Goal: Task Accomplishment & Management: Complete application form

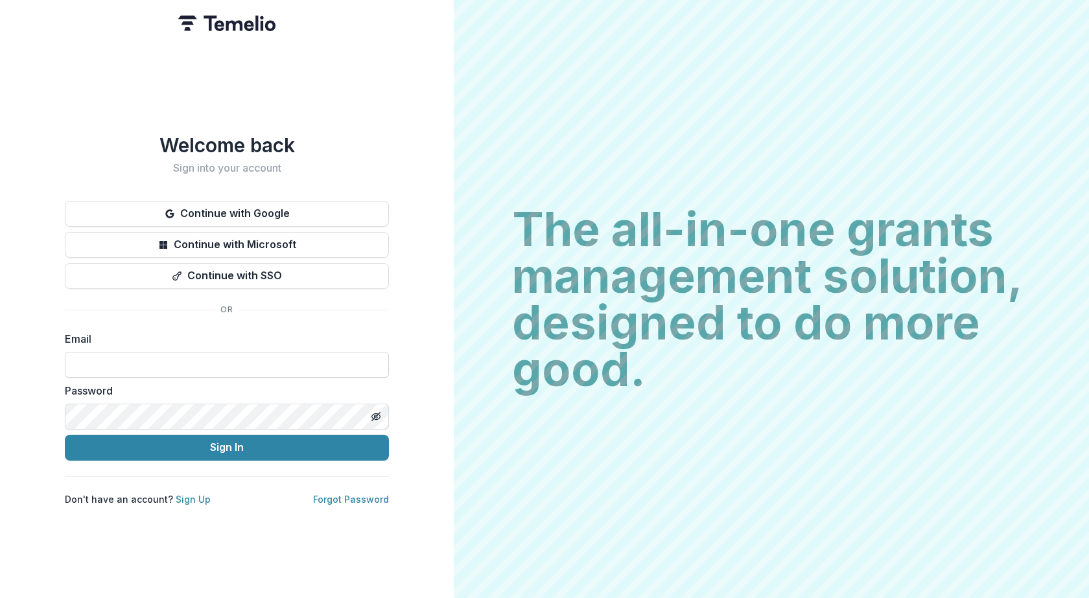
click at [229, 356] on input at bounding box center [227, 365] width 324 height 26
type input "**********"
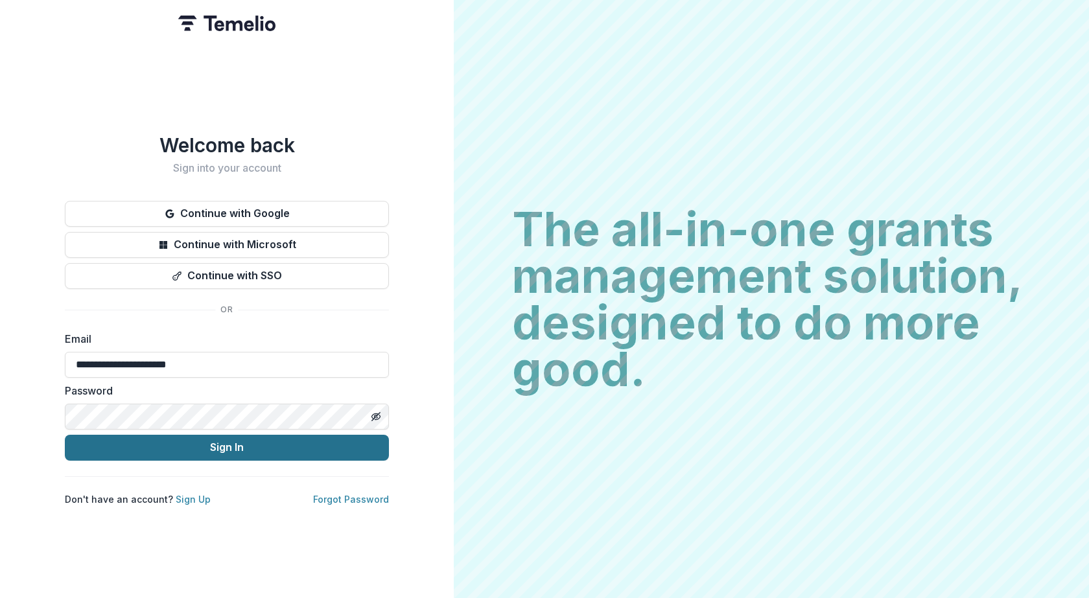
click at [245, 455] on button "Sign In" at bounding box center [227, 448] width 324 height 26
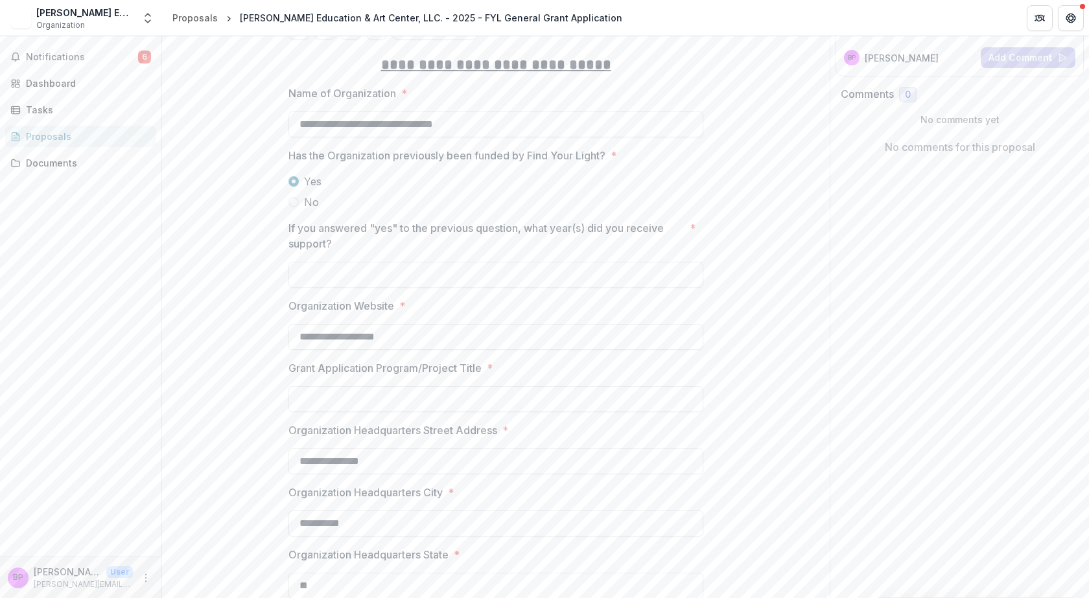
scroll to position [194, 0]
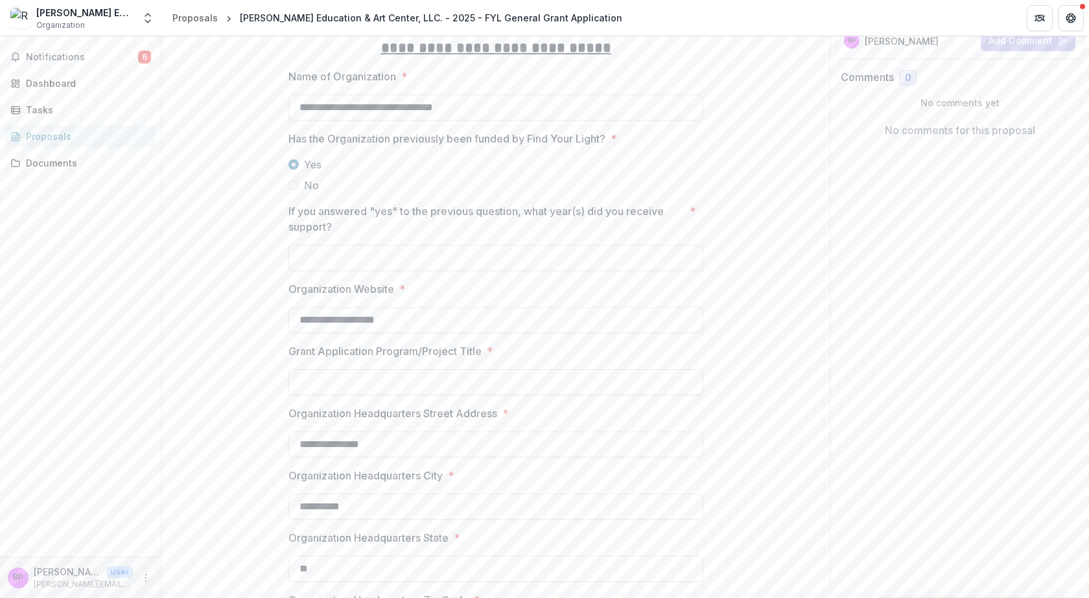
click at [481, 375] on input "Grant Application Program/Project Title *" at bounding box center [495, 382] width 415 height 26
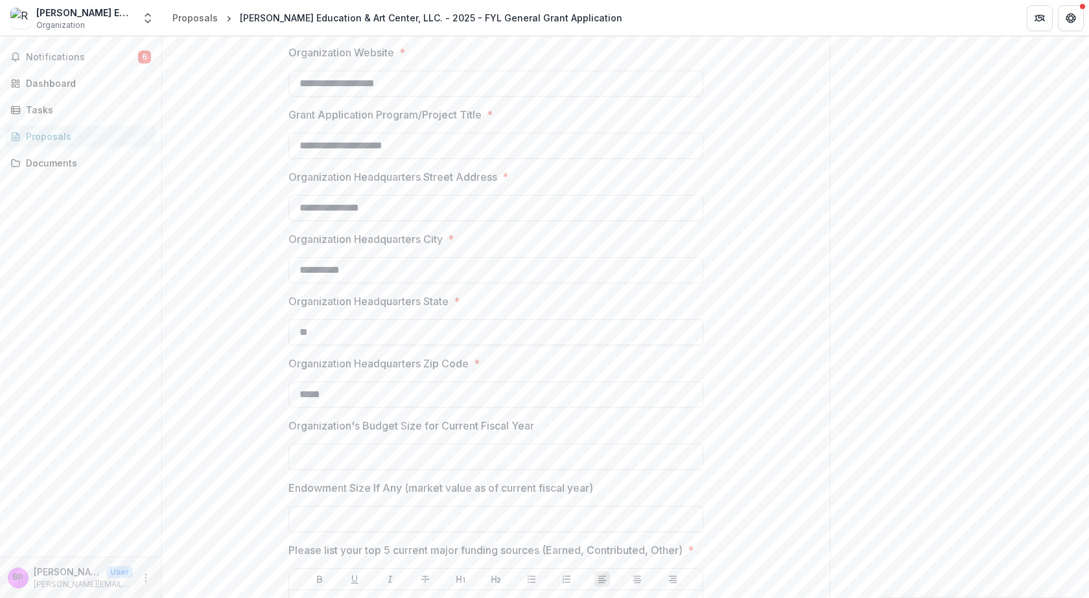
scroll to position [454, 0]
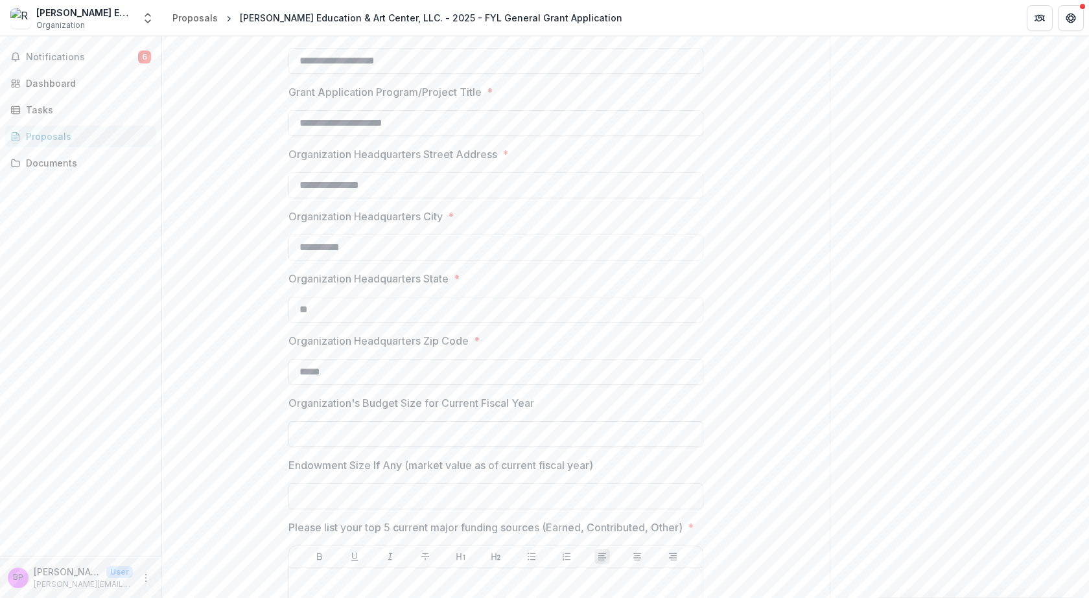
type input "**********"
click at [451, 425] on input "Organization's Budget Size for Current Fiscal Year" at bounding box center [495, 434] width 415 height 26
type input "**"
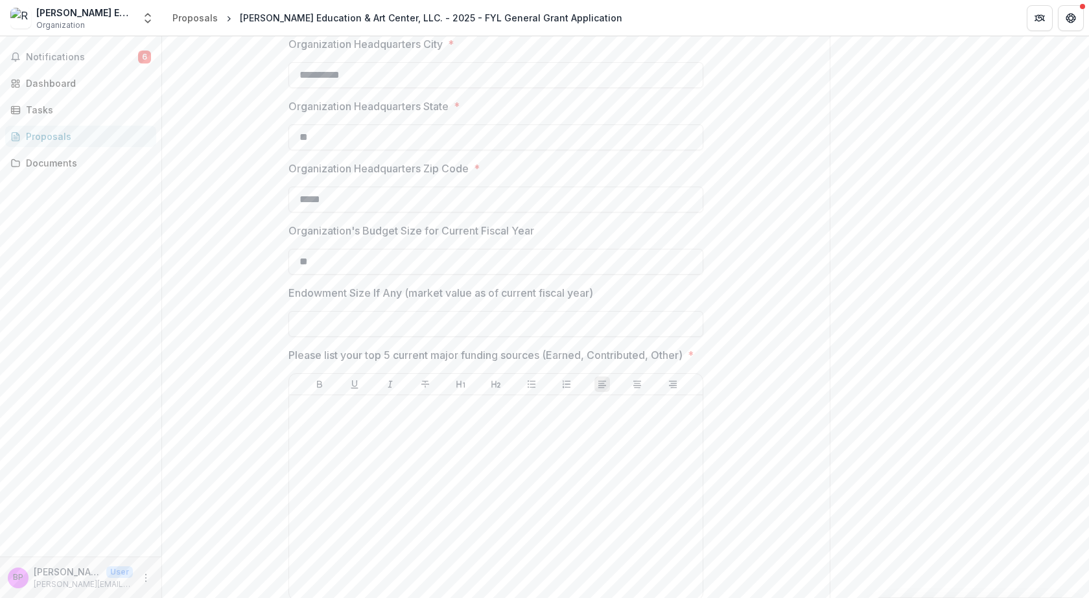
scroll to position [648, 0]
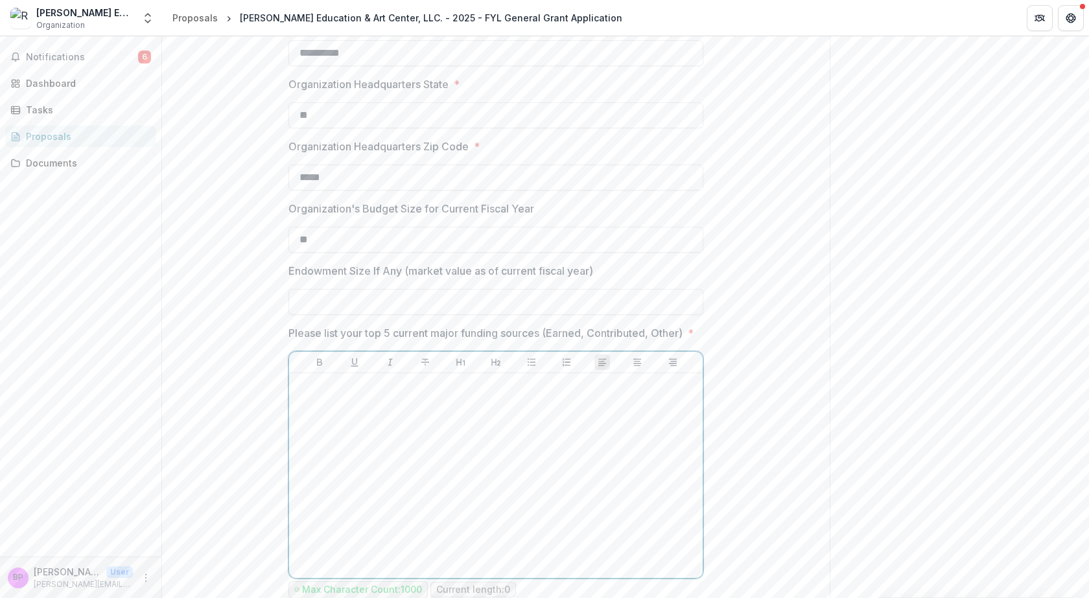
click at [383, 434] on div at bounding box center [495, 476] width 403 height 194
click at [390, 493] on div at bounding box center [495, 476] width 403 height 194
click at [381, 457] on div at bounding box center [495, 476] width 403 height 194
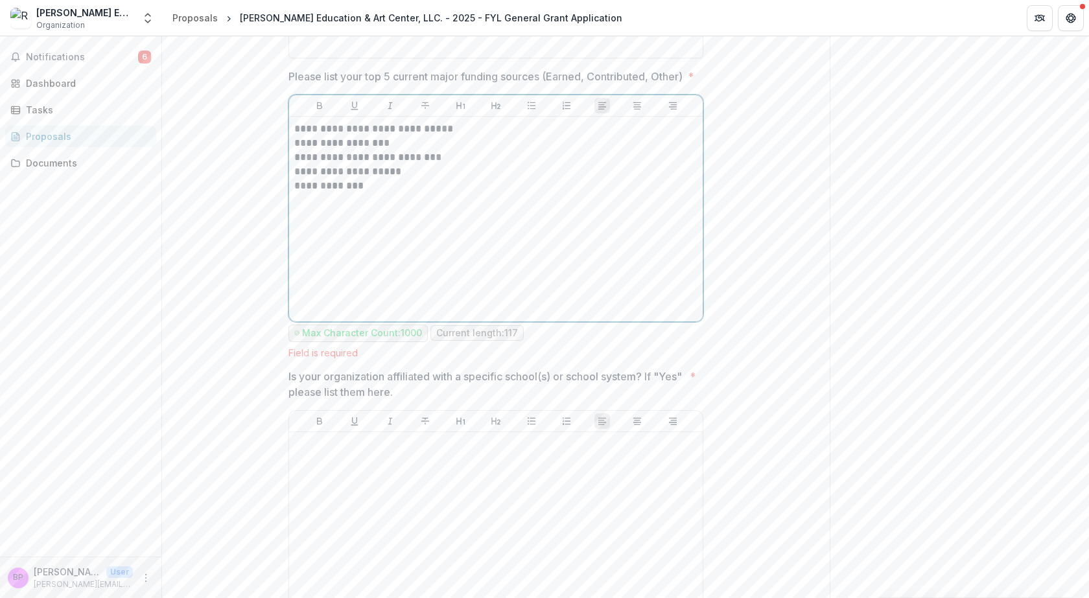
scroll to position [907, 0]
click at [334, 485] on div at bounding box center [495, 532] width 403 height 194
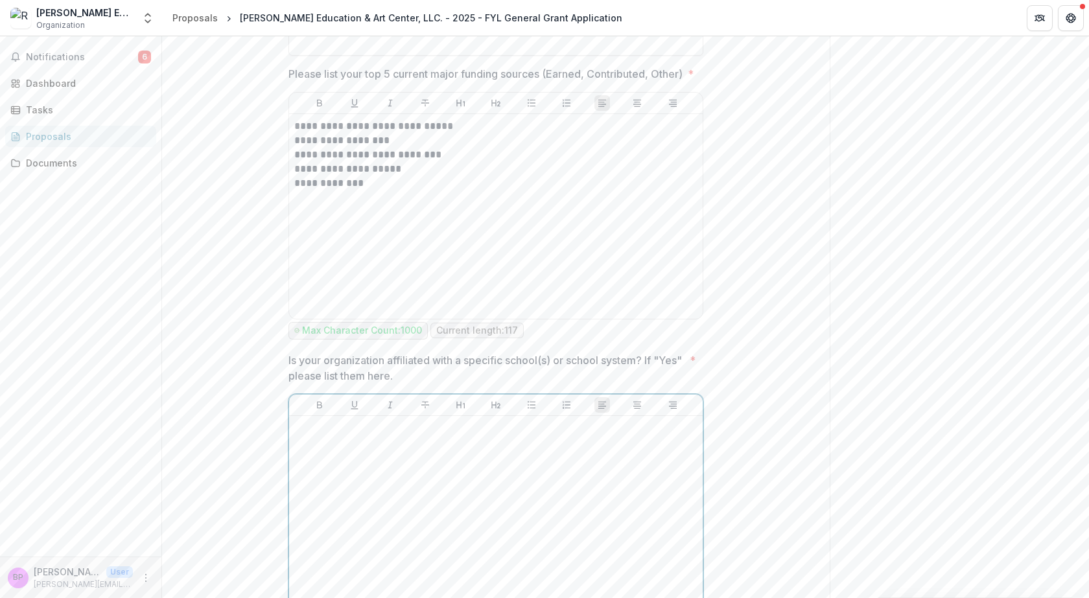
scroll to position [894, 0]
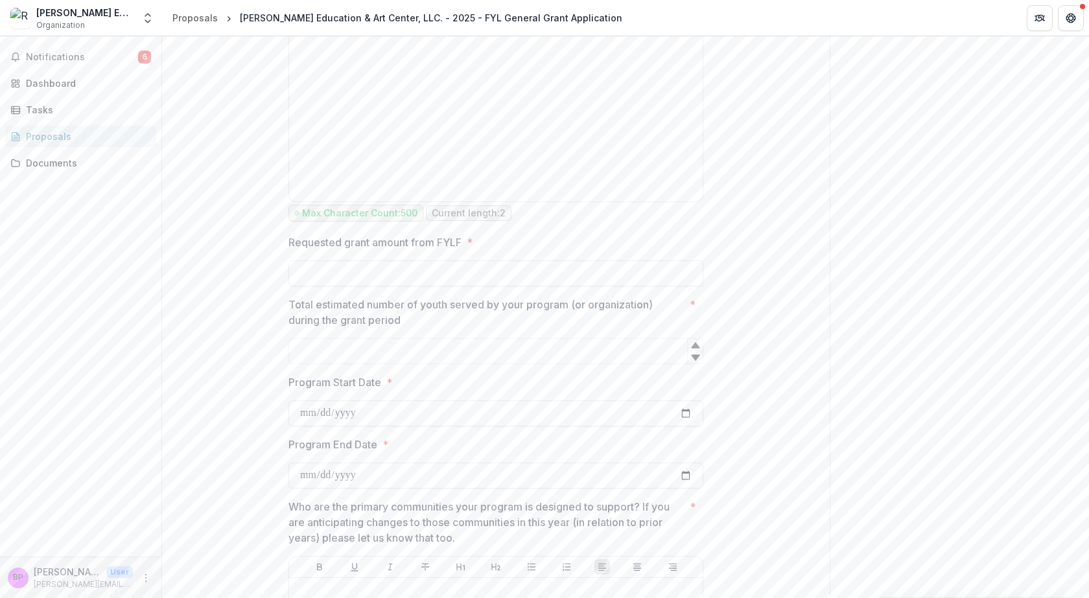
scroll to position [1348, 0]
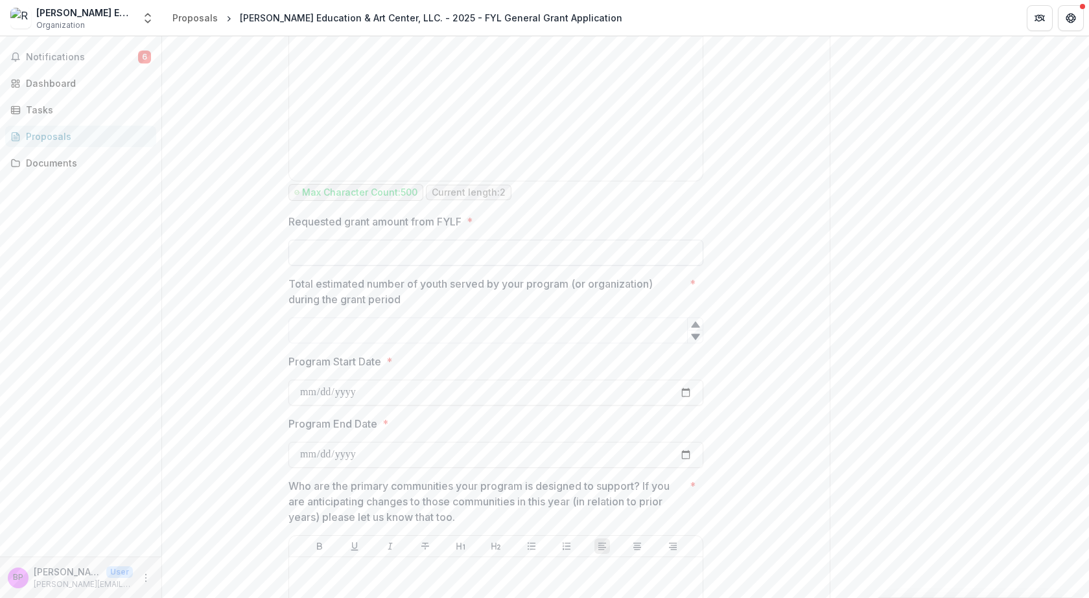
click at [383, 266] on input "Requested grant amount from FYLF *" at bounding box center [495, 253] width 415 height 26
type input "*******"
click at [368, 344] on input "Total estimated number of youth served by your program (or organization) during…" at bounding box center [495, 331] width 415 height 26
type input "**"
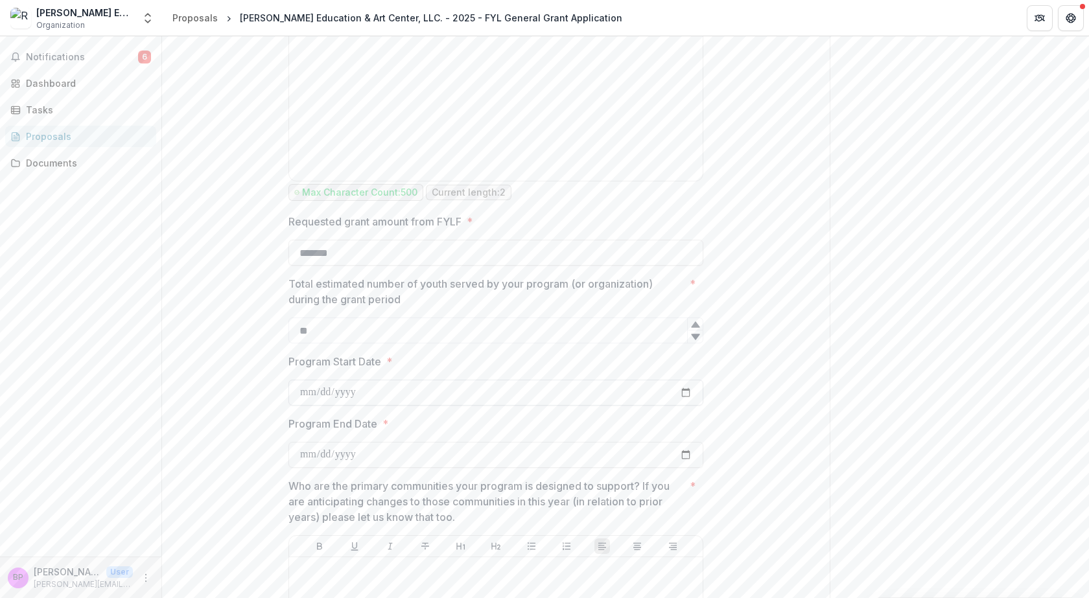
click at [620, 406] on input "Program Start Date *" at bounding box center [495, 393] width 415 height 26
type input "**********"
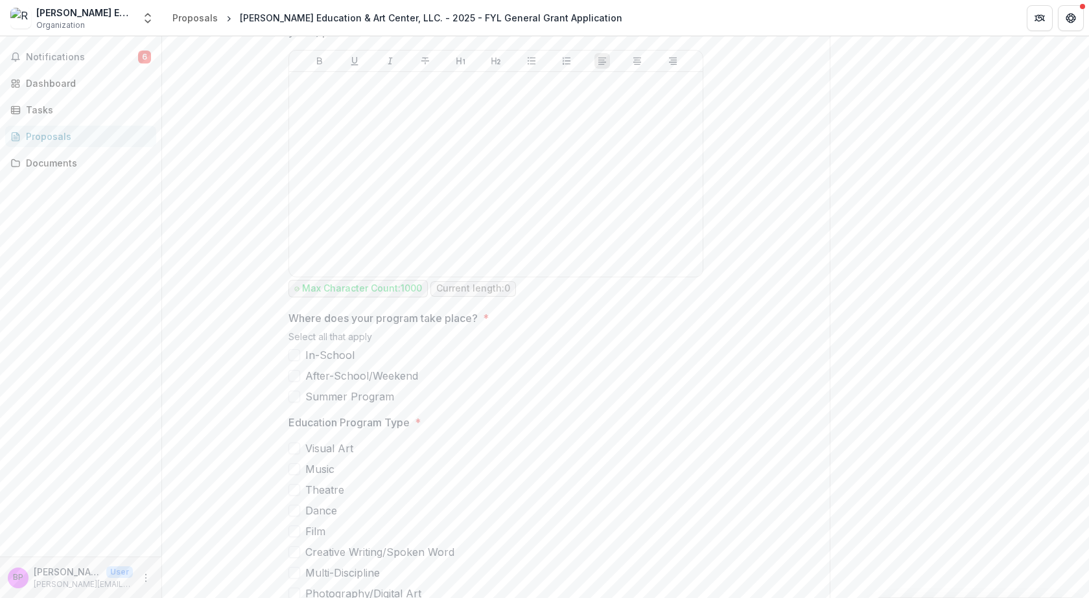
scroll to position [1790, 0]
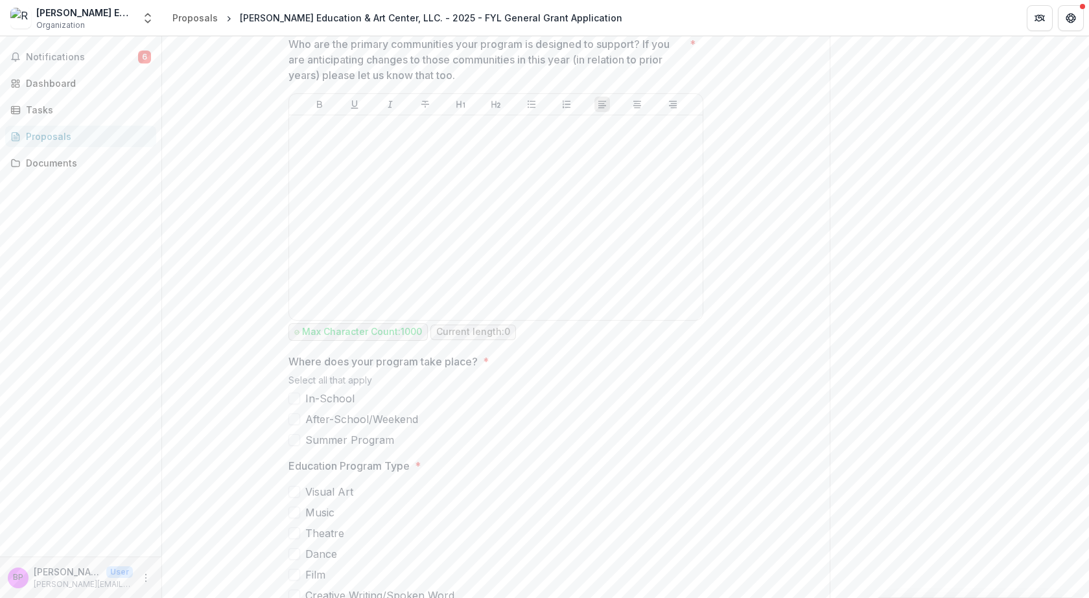
click at [294, 425] on span at bounding box center [294, 420] width 12 height 12
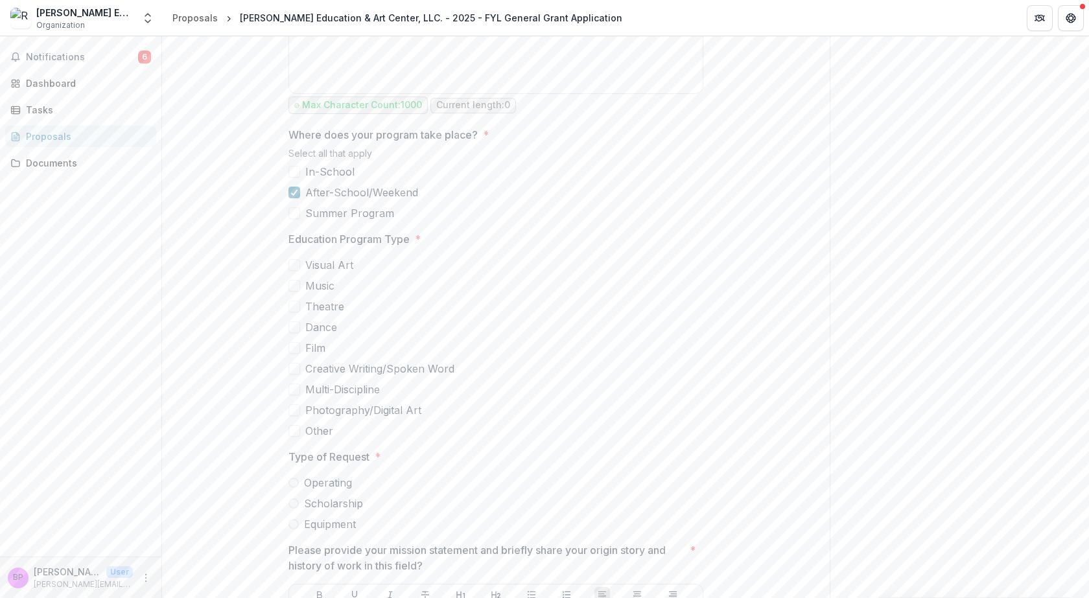
scroll to position [2049, 0]
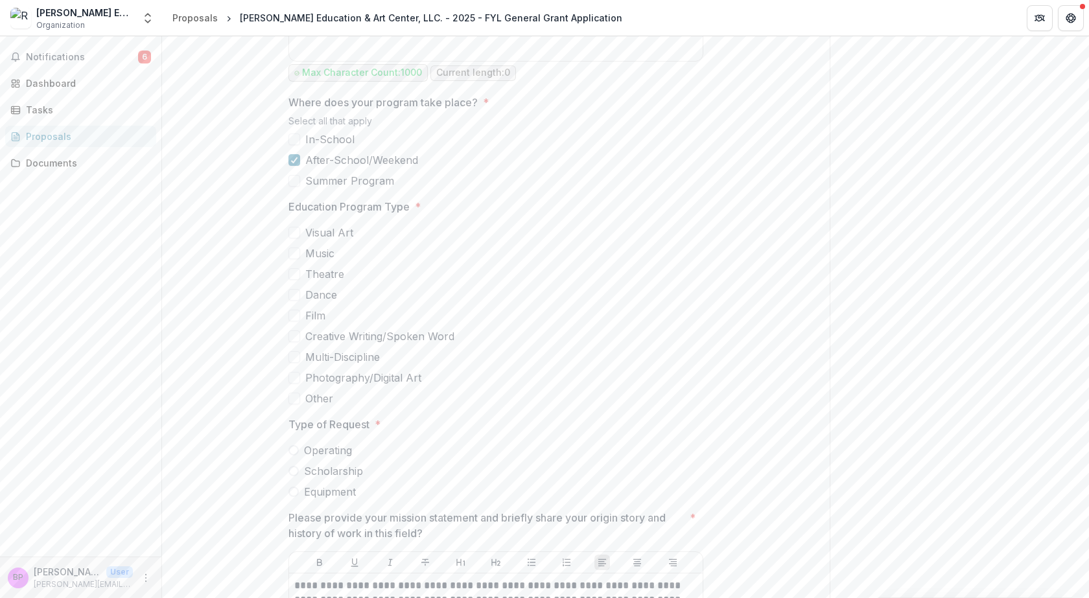
click at [288, 239] on span at bounding box center [294, 233] width 12 height 12
click at [289, 259] on span at bounding box center [294, 254] width 12 height 12
drag, startPoint x: 294, startPoint y: 294, endPoint x: 294, endPoint y: 302, distance: 7.8
click at [294, 280] on span at bounding box center [294, 274] width 12 height 12
click at [291, 301] on span at bounding box center [294, 295] width 12 height 12
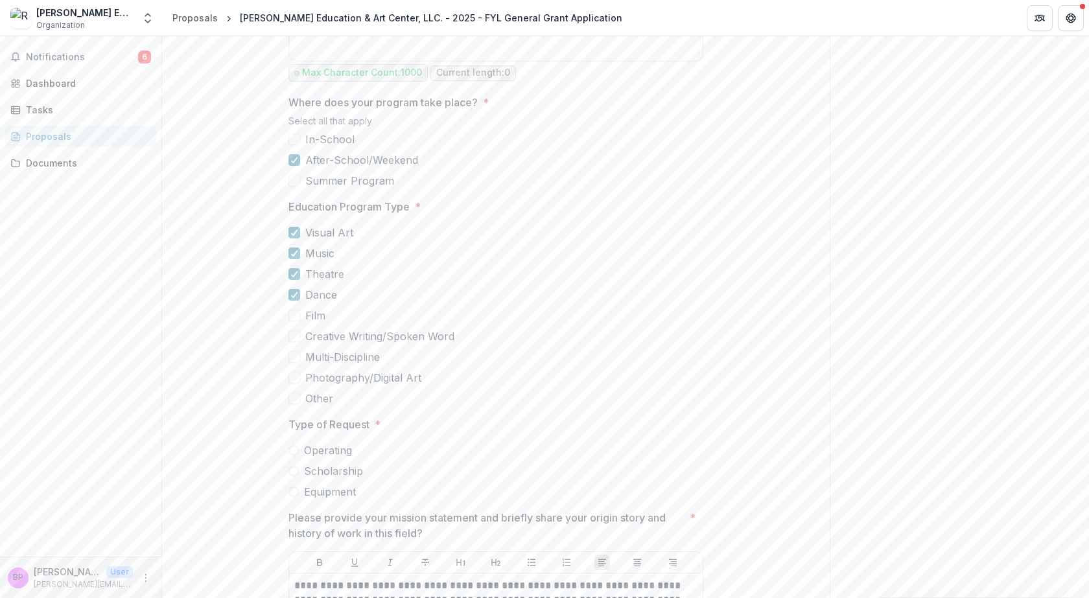
click at [289, 321] on span at bounding box center [294, 316] width 12 height 12
click at [290, 342] on span at bounding box center [294, 337] width 12 height 12
click at [288, 363] on span at bounding box center [294, 357] width 12 height 12
click at [291, 384] on span at bounding box center [294, 378] width 12 height 12
click at [297, 458] on label "Operating" at bounding box center [495, 451] width 415 height 16
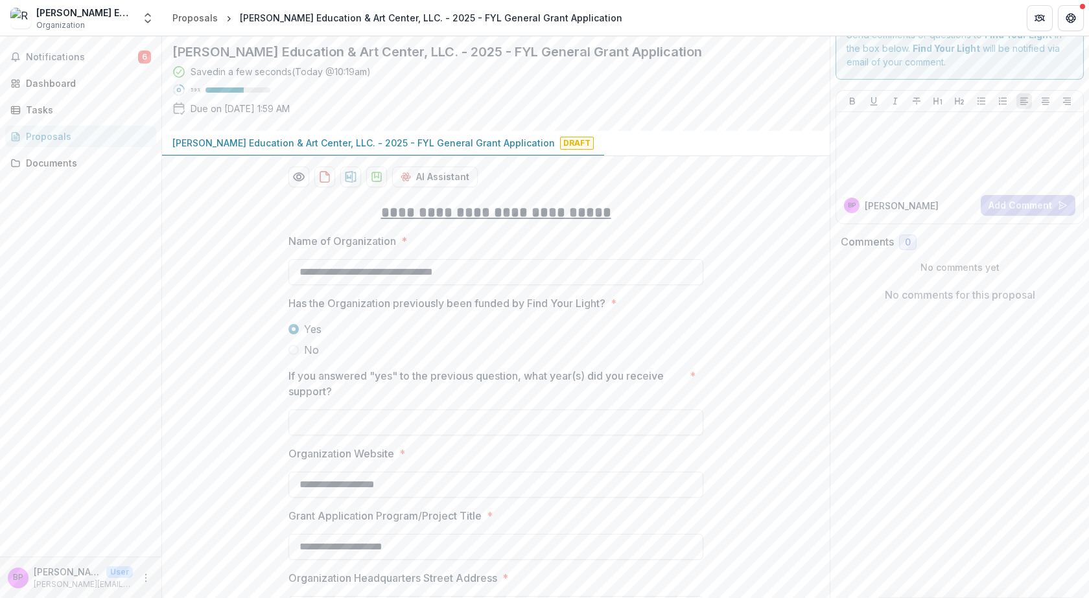
scroll to position [0, 0]
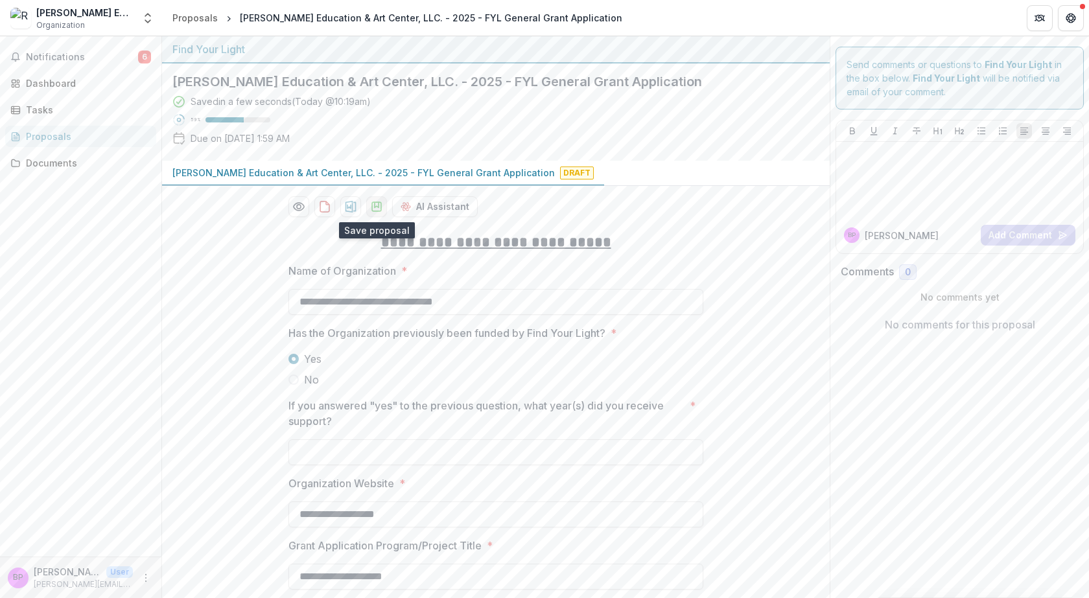
click at [375, 208] on icon "download-proposal" at bounding box center [376, 206] width 13 height 13
